Goal: Find specific page/section: Find specific page/section

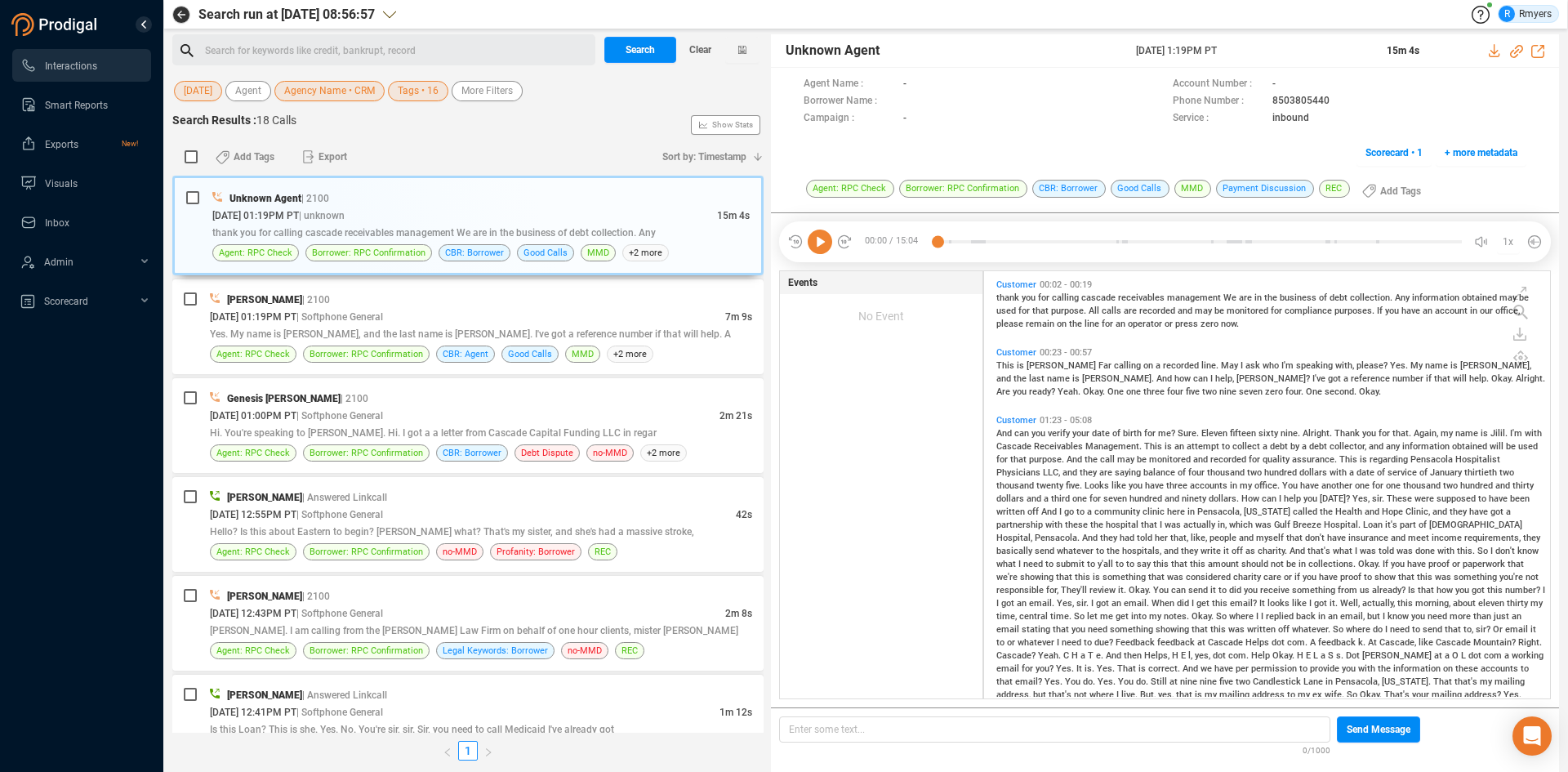
scroll to position [424, 558]
click at [698, 49] on span "Clear" at bounding box center [700, 50] width 22 height 26
click at [224, 94] on span "Last 7 days" at bounding box center [209, 91] width 51 height 21
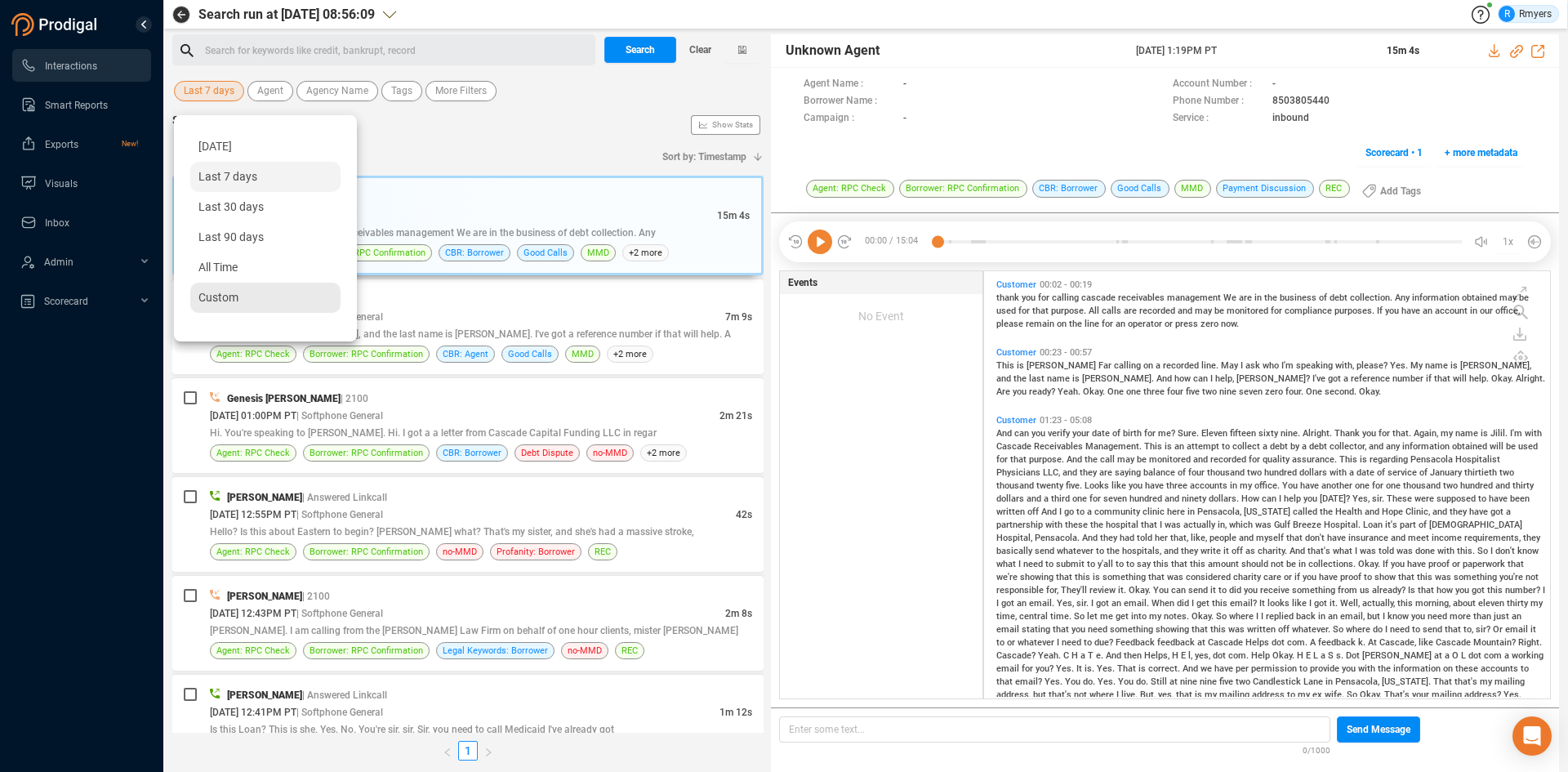
click at [250, 290] on div "Custom" at bounding box center [264, 297] width 150 height 30
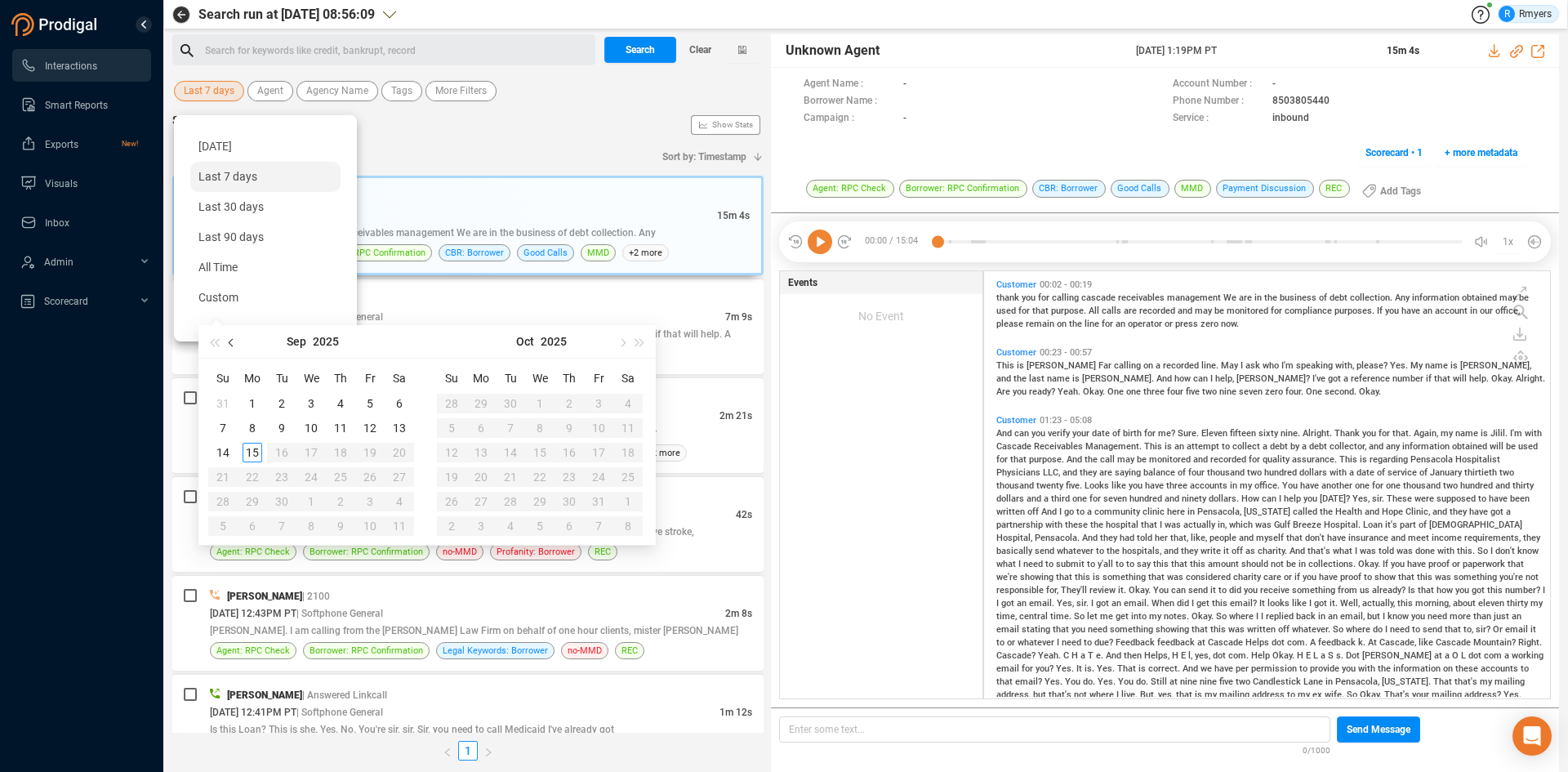
click at [231, 341] on span "button" at bounding box center [233, 342] width 8 height 8
type input "[DATE]"
click at [368, 403] on div "1" at bounding box center [370, 404] width 20 height 20
type input "[DATE]"
click at [221, 524] on div "31" at bounding box center [223, 526] width 20 height 20
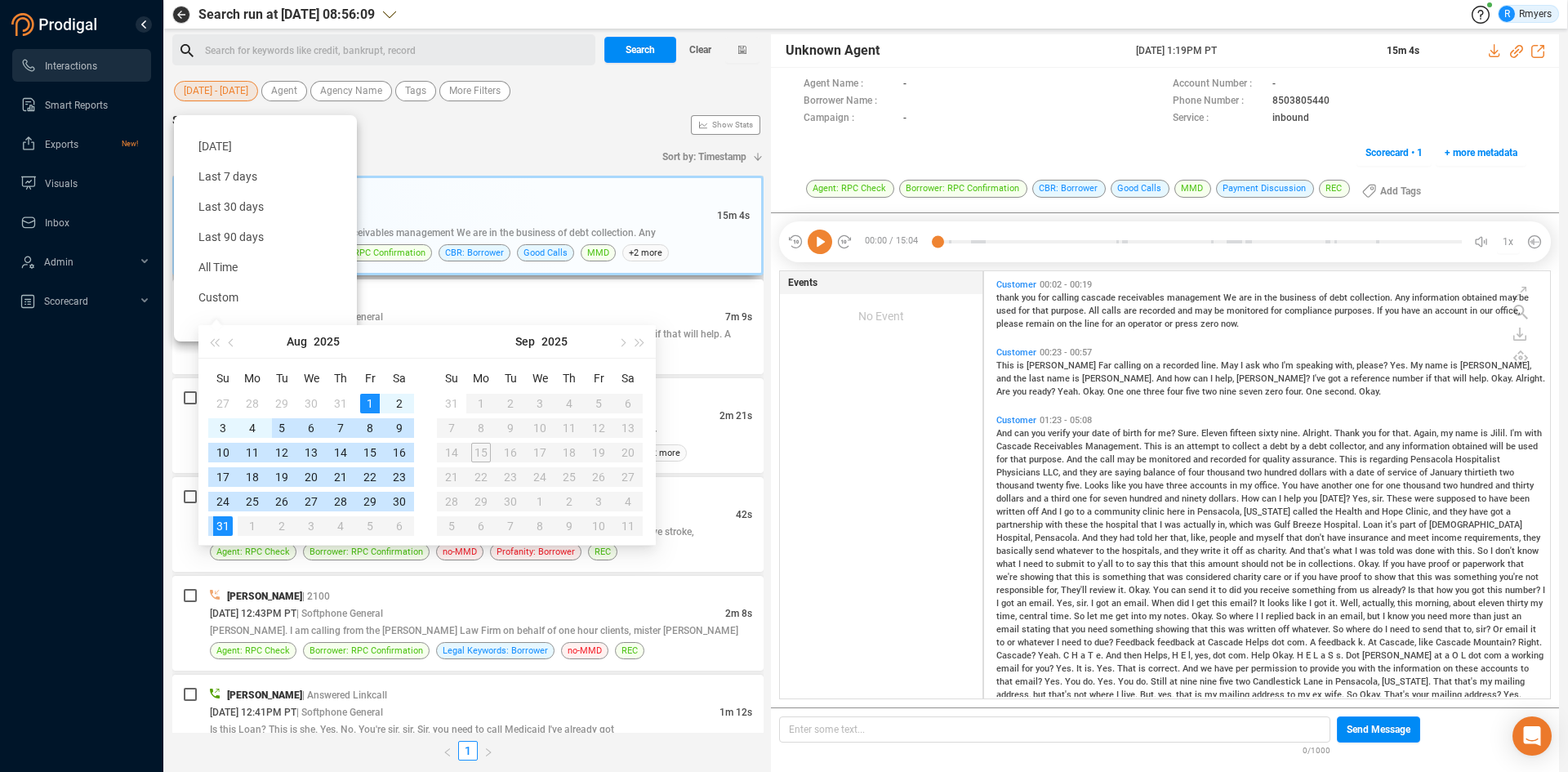
type input "[DATE]"
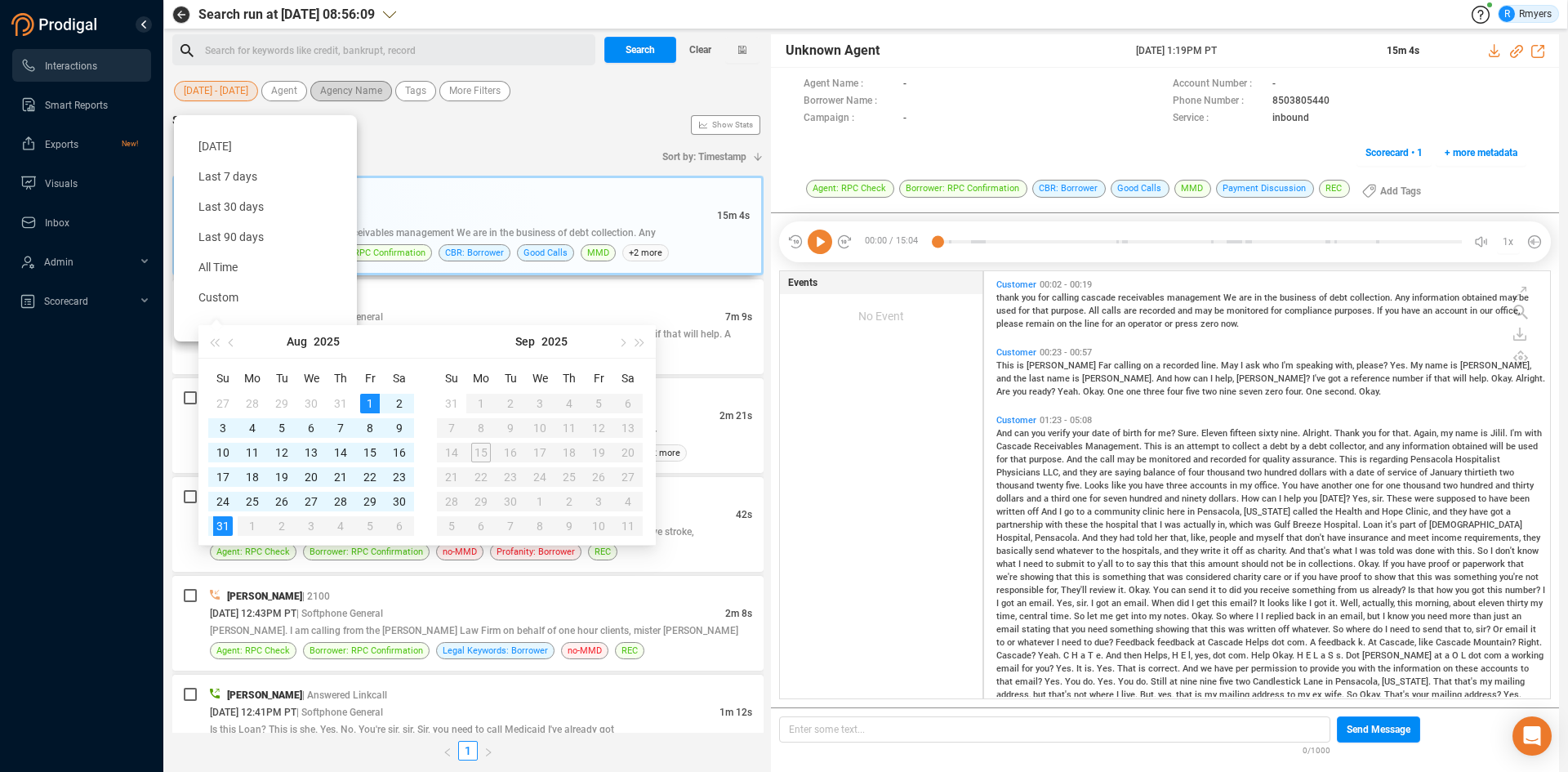
click at [364, 98] on span "Agency Name" at bounding box center [351, 91] width 62 height 21
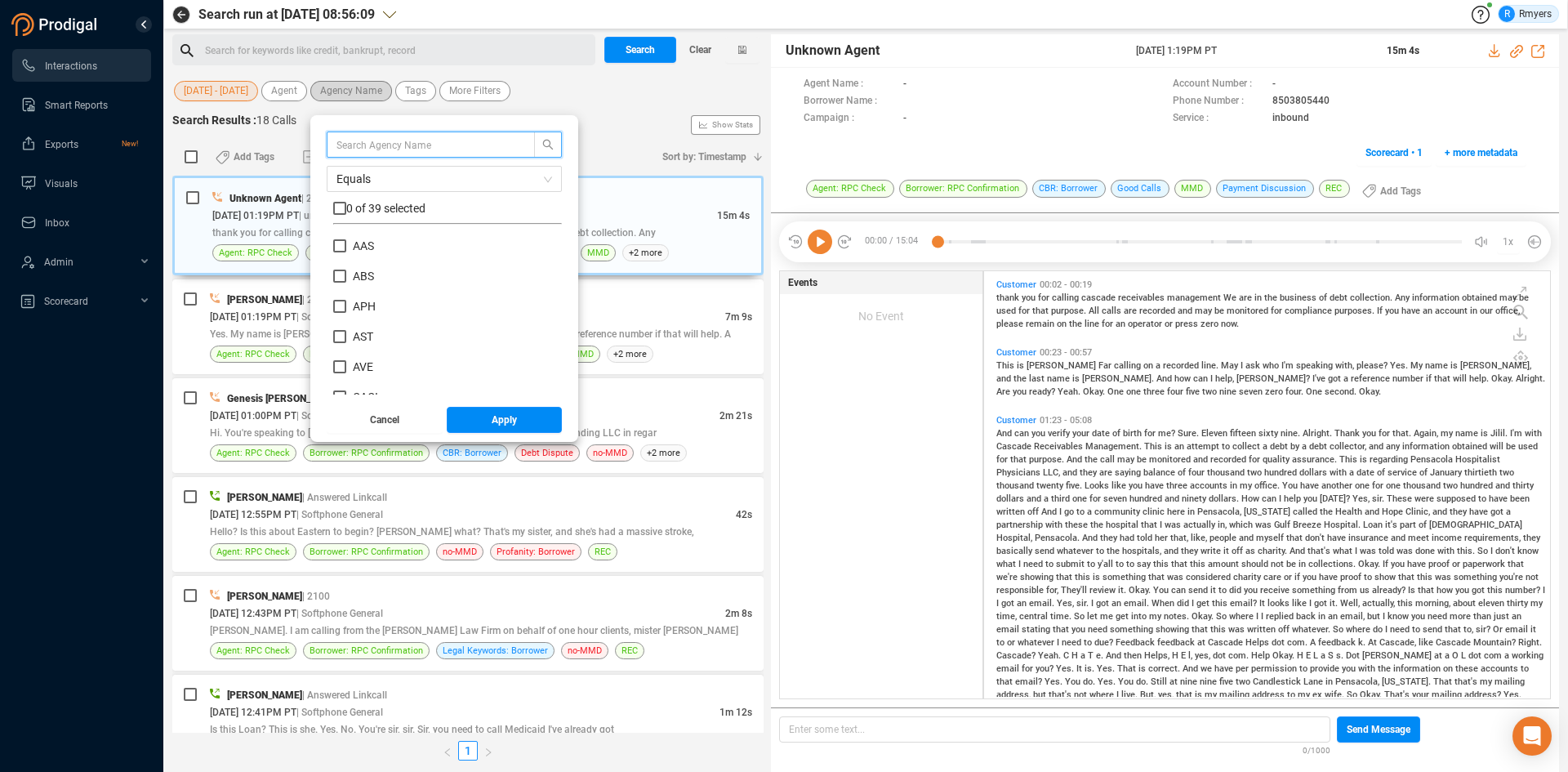
scroll to position [153, 221]
click at [342, 275] on input "ABS" at bounding box center [339, 276] width 13 height 13
checkbox input "true"
click at [477, 422] on button "Apply" at bounding box center [504, 420] width 116 height 26
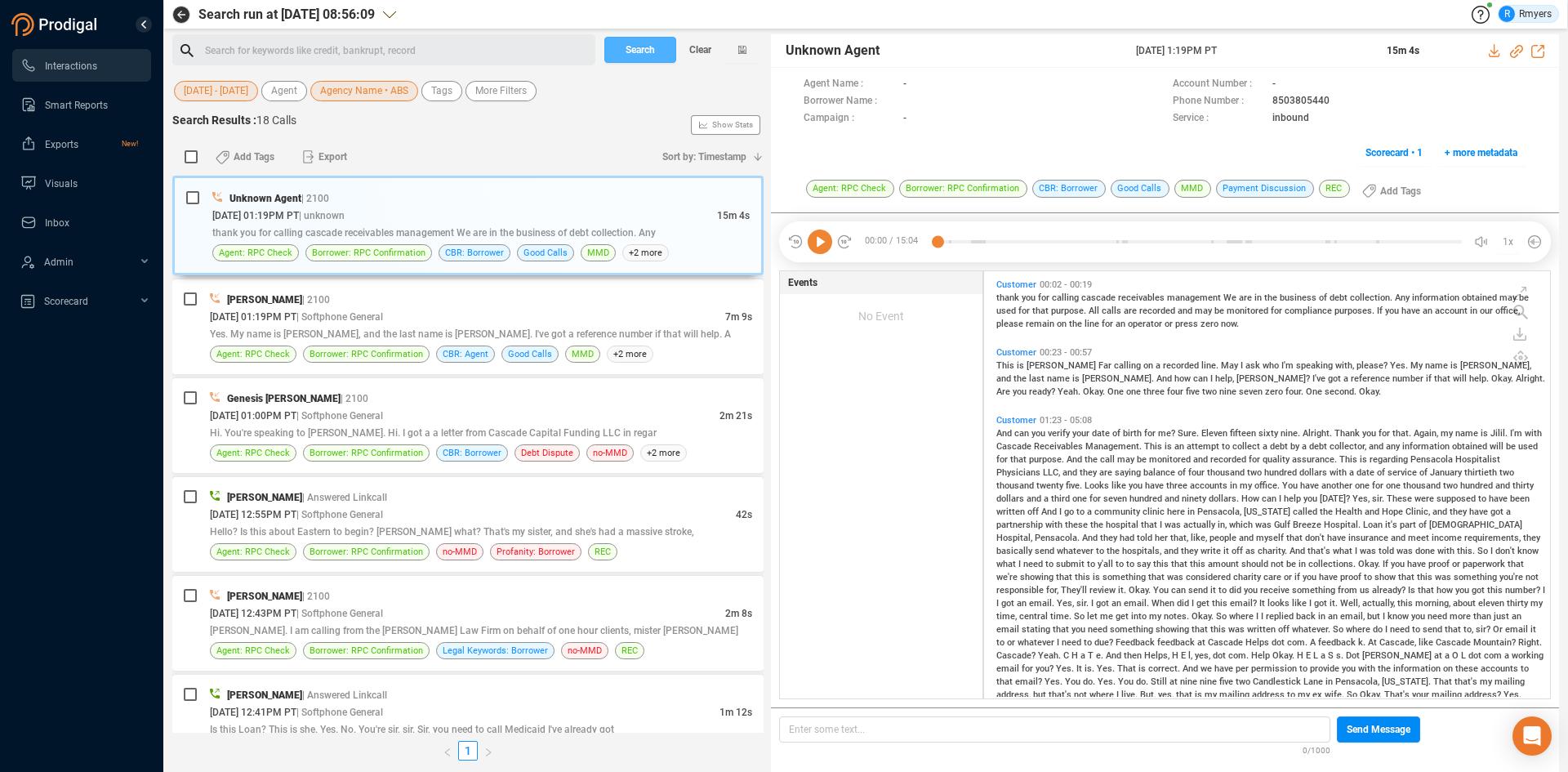
click at [623, 45] on button "Search" at bounding box center [640, 50] width 72 height 26
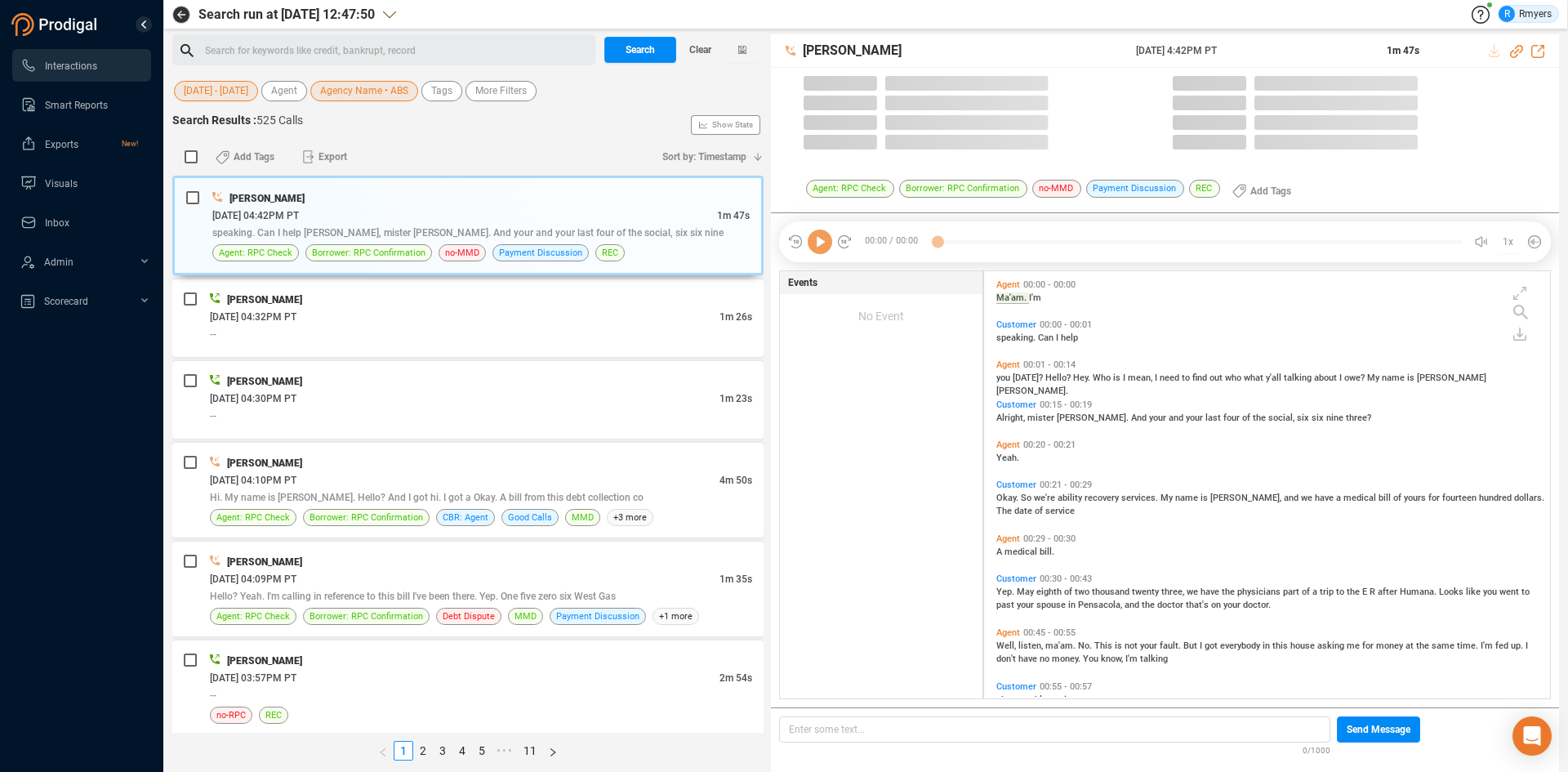
scroll to position [424, 558]
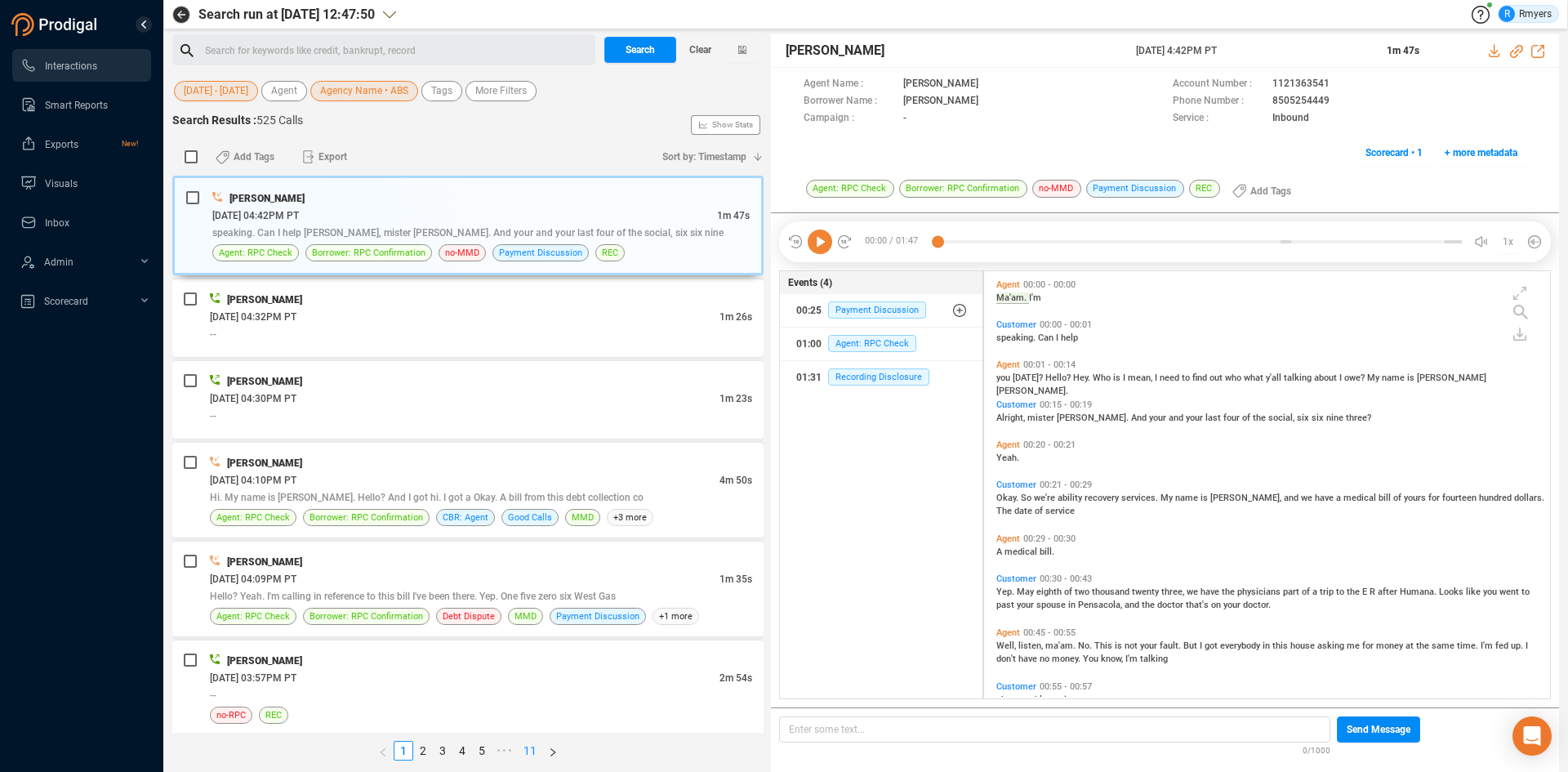
click at [526, 748] on link "11" at bounding box center [530, 751] width 23 height 18
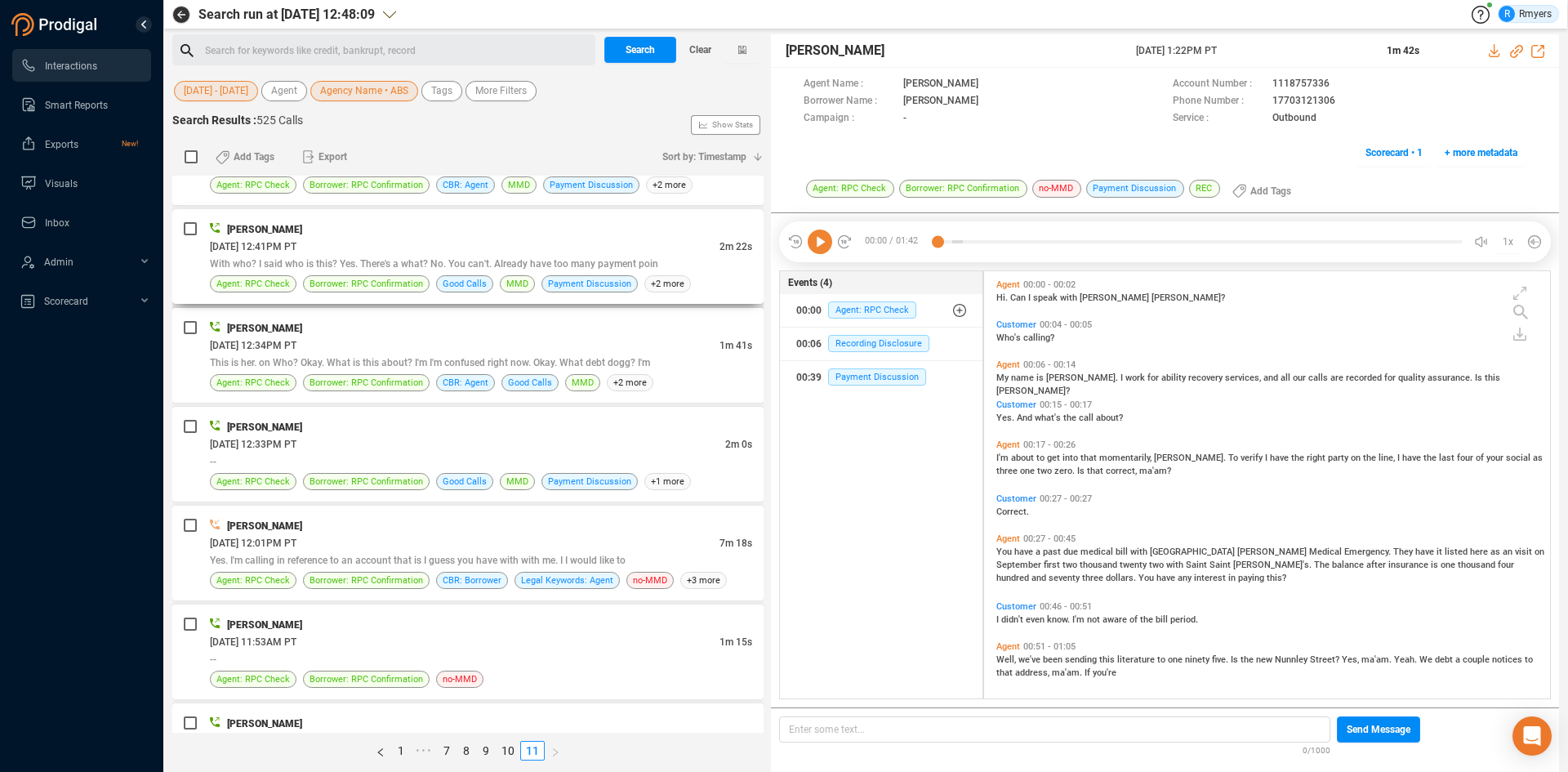
scroll to position [0, 0]
